Goal: Check status: Check status

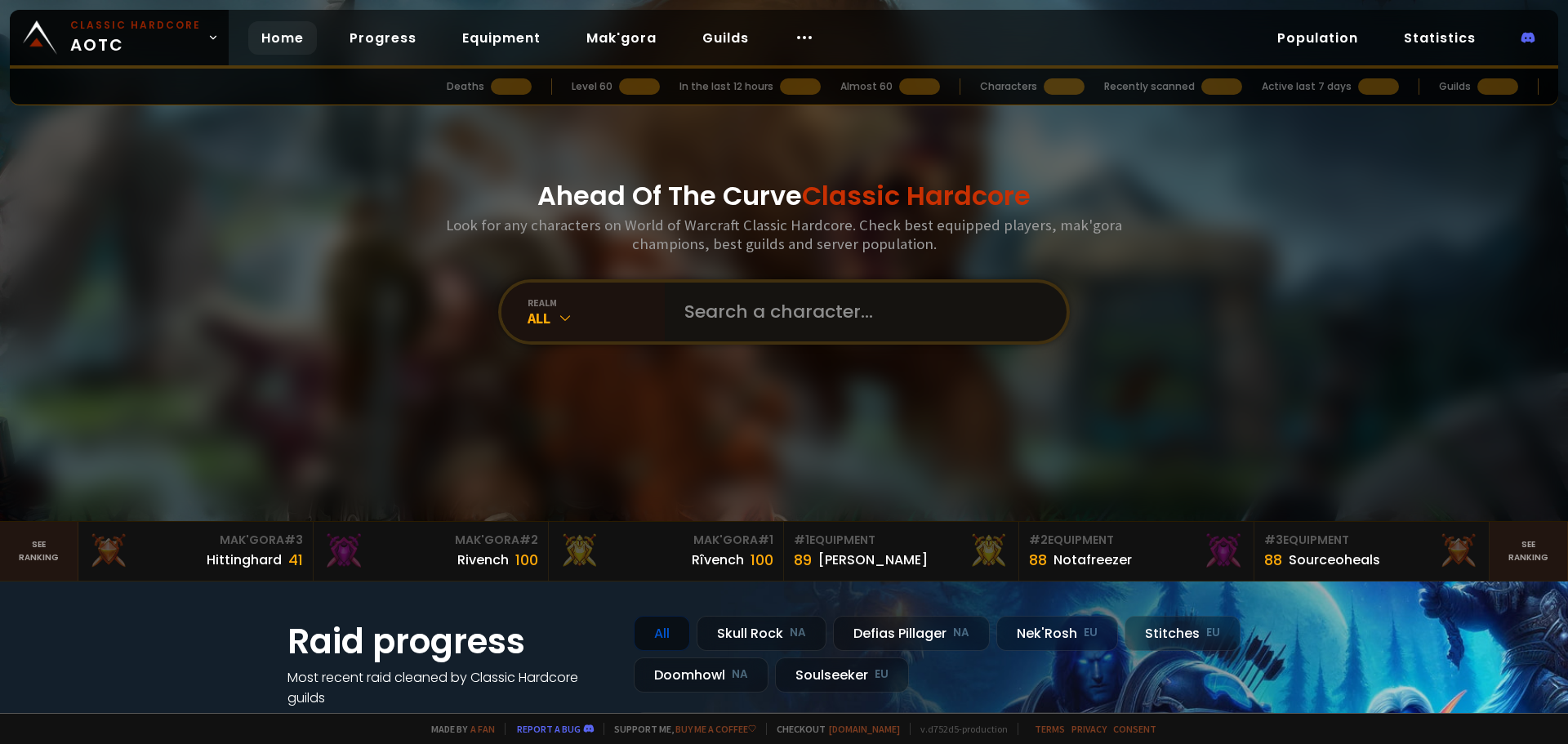
drag, startPoint x: 0, startPoint y: 0, endPoint x: 723, endPoint y: 315, distance: 788.6
click at [723, 315] on input "text" at bounding box center [861, 312] width 373 height 59
paste input "Grudodark"
type input "Grudodark"
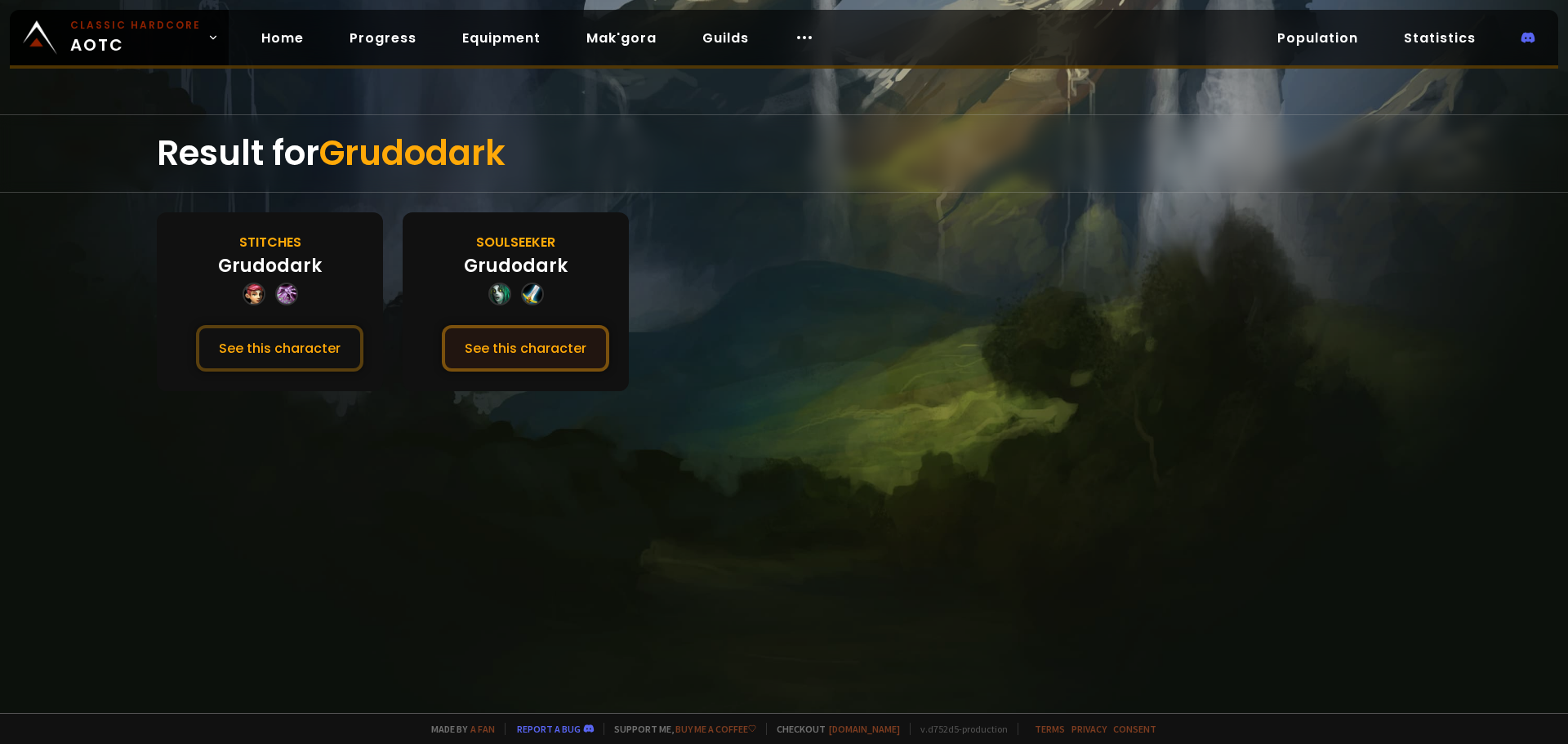
click at [442, 325] on button "See this character" at bounding box center [525, 348] width 168 height 46
click at [478, 347] on button "See this character" at bounding box center [525, 348] width 168 height 46
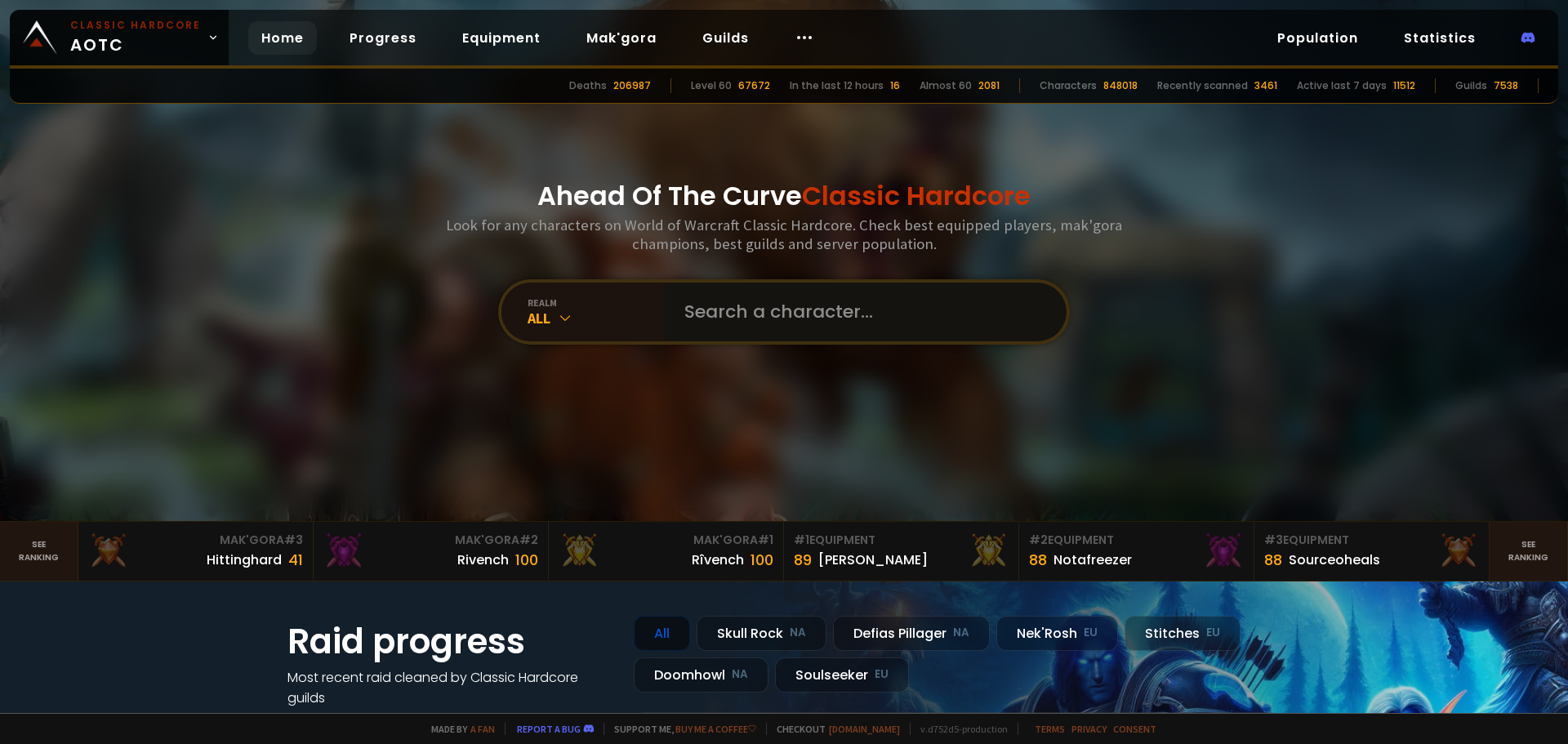
click at [759, 327] on input "text" at bounding box center [861, 312] width 373 height 59
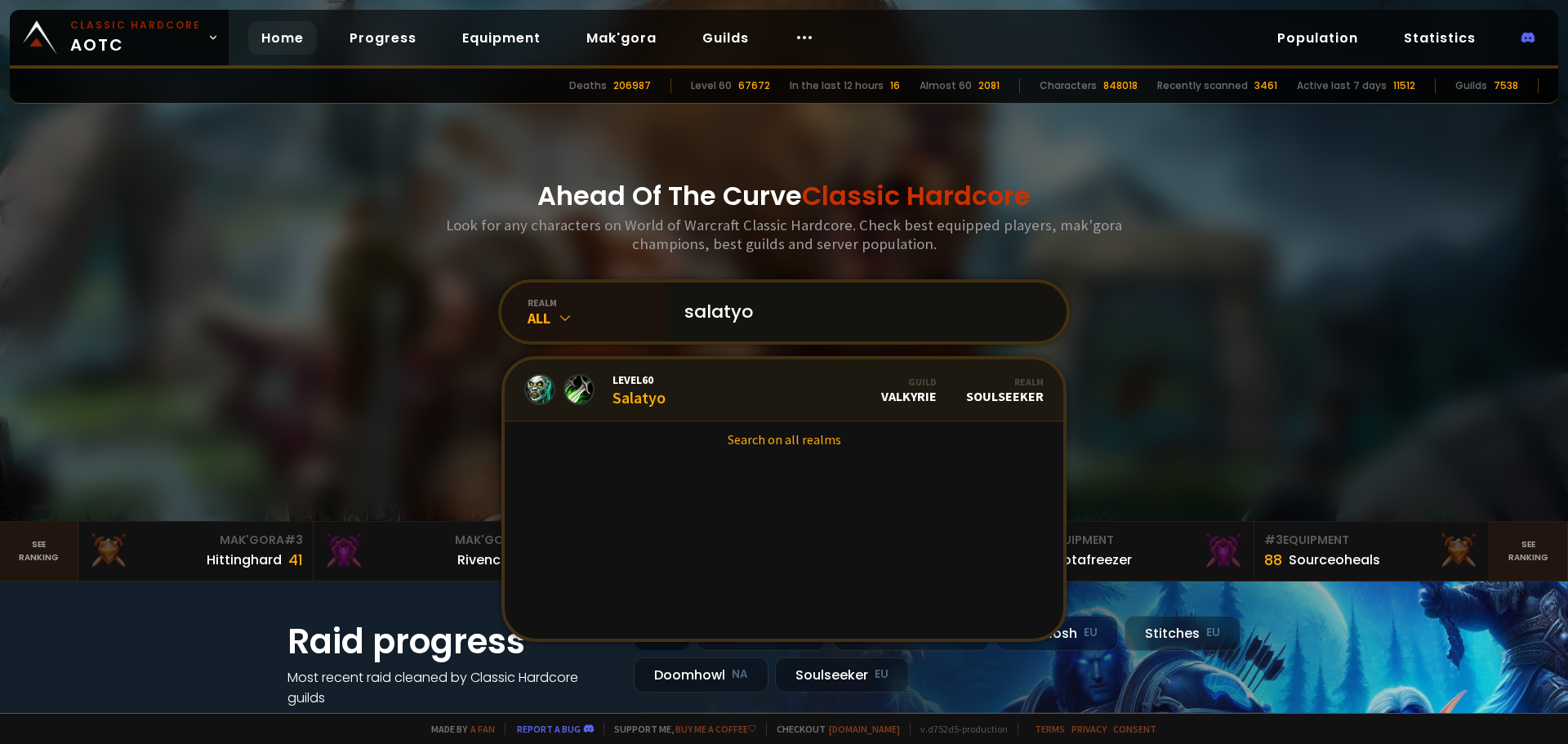
type input "salatyo"
click at [638, 393] on div "Level 60 Salatyo" at bounding box center [640, 390] width 54 height 35
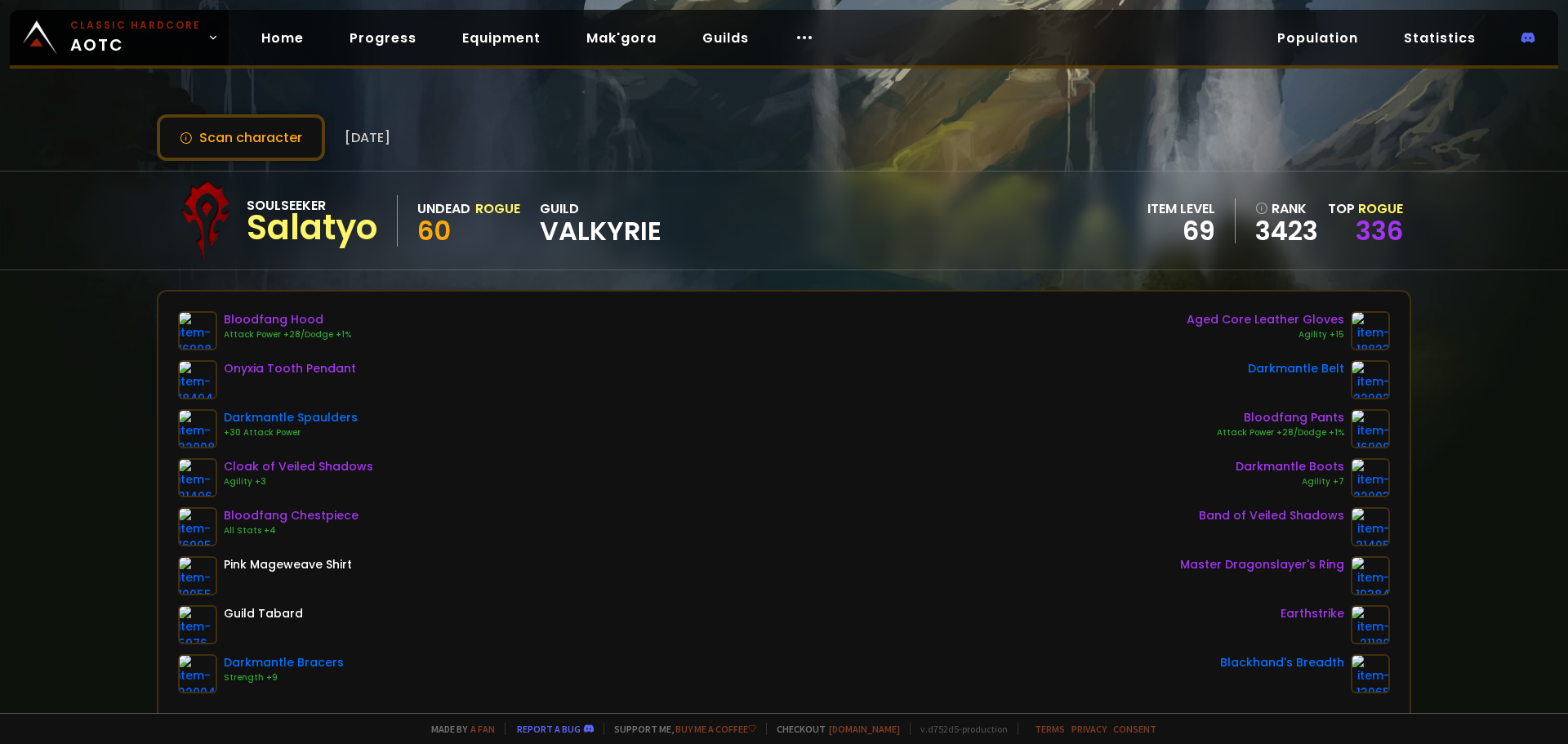
scroll to position [82, 0]
